Goal: Task Accomplishment & Management: Manage account settings

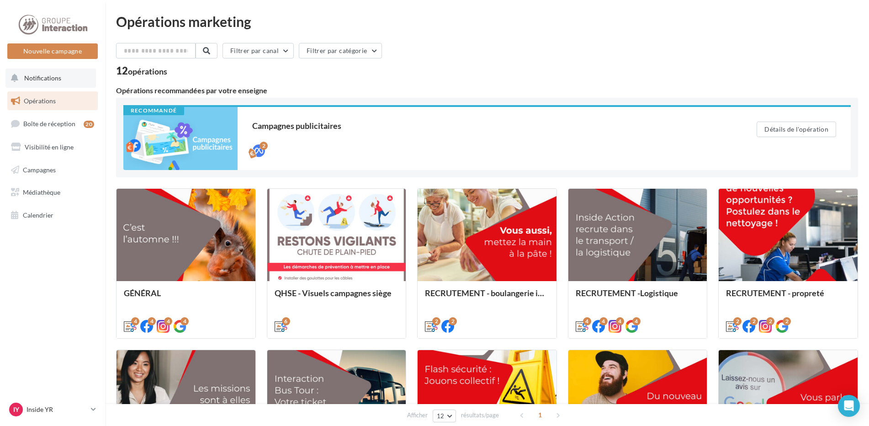
click at [63, 74] on button "Notifications" at bounding box center [50, 77] width 90 height 19
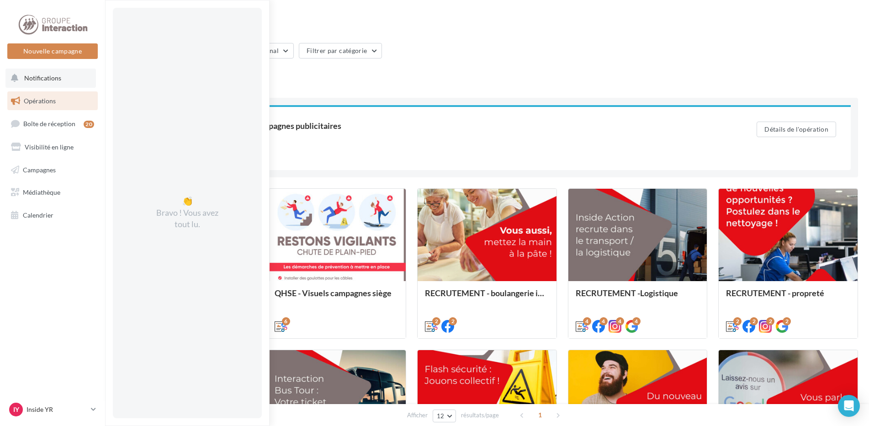
click at [41, 81] on span "Notifications" at bounding box center [42, 78] width 37 height 8
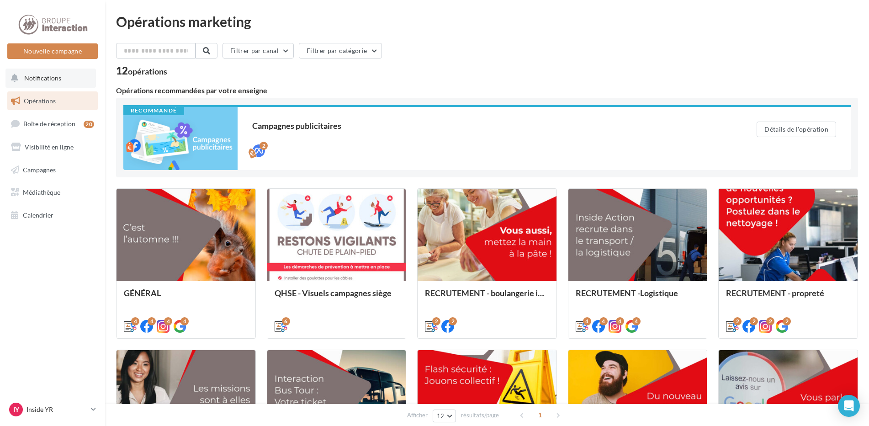
click at [44, 75] on span "Notifications" at bounding box center [42, 78] width 37 height 8
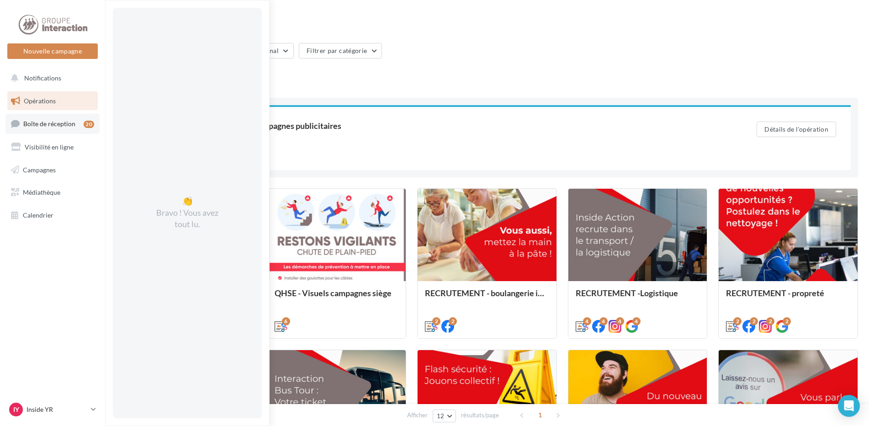
click at [57, 132] on link "Boîte de réception 20" at bounding box center [52, 124] width 94 height 20
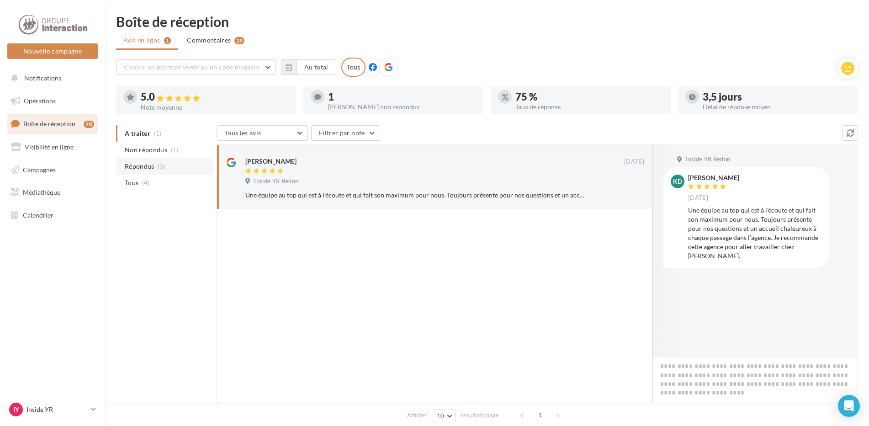
click at [162, 170] on li "Répondus (3)" at bounding box center [164, 166] width 97 height 16
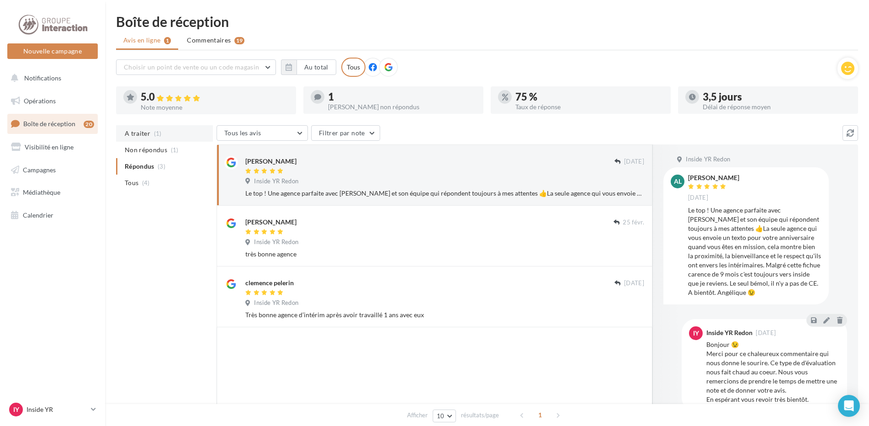
click at [175, 135] on li "A traiter (1)" at bounding box center [164, 133] width 97 height 16
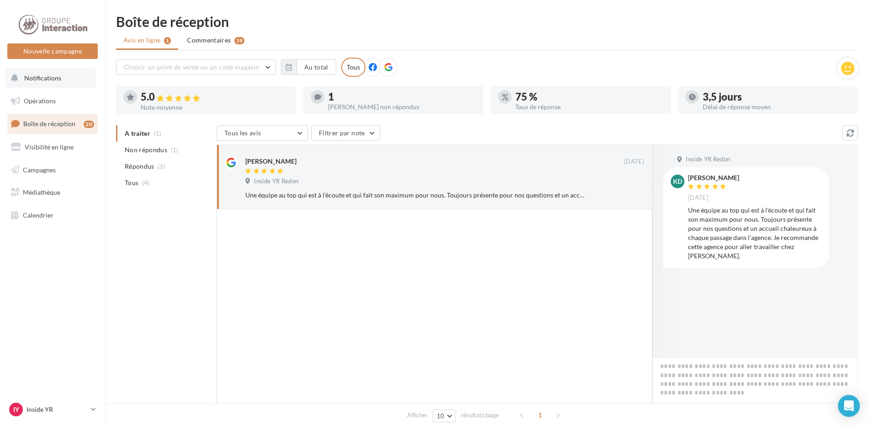
click at [43, 78] on span "Notifications" at bounding box center [42, 78] width 37 height 8
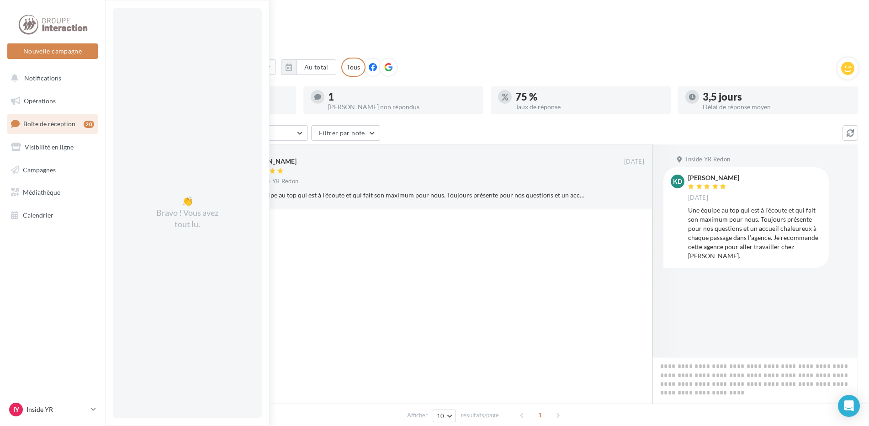
click at [304, 12] on html "Nouvelle campagne Nouvelle campagne Notifications 👏 Bravo ! Vous avez tout lu. …" at bounding box center [434, 213] width 869 height 426
